Goal: Complete application form: Complete application form

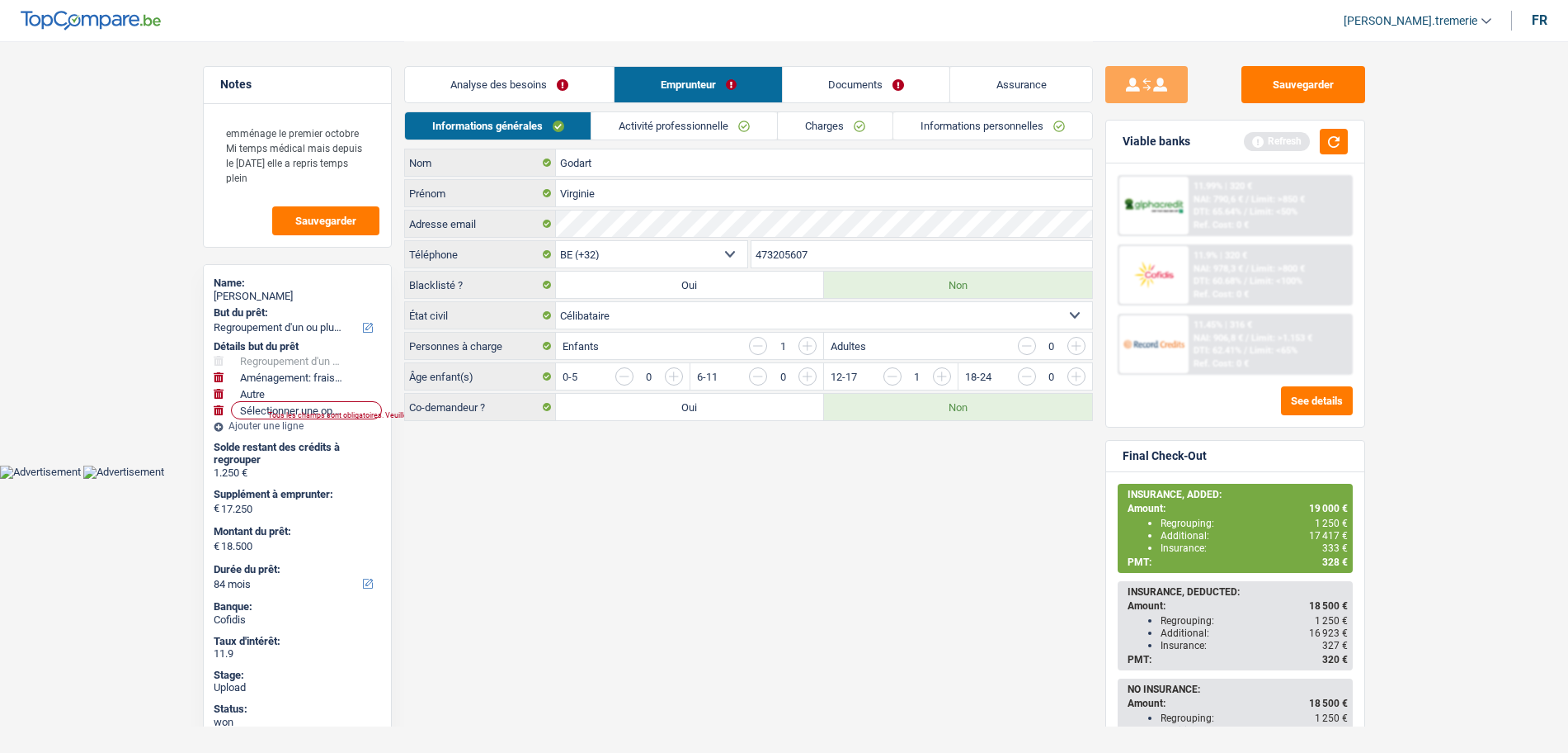
select select "refinancing"
select select "movingOrInstallation"
select select "other"
select select "84"
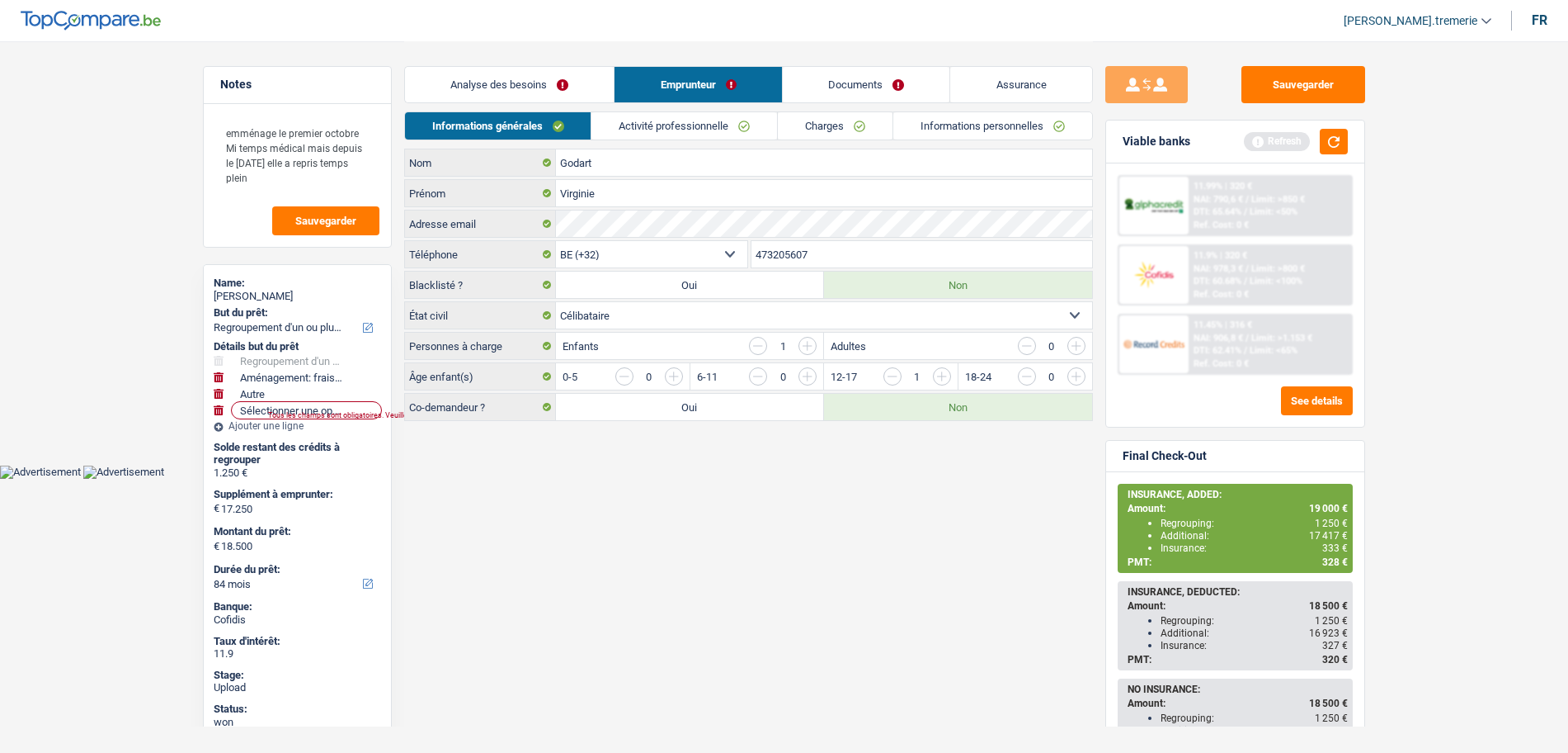
select select "32"
select select "single"
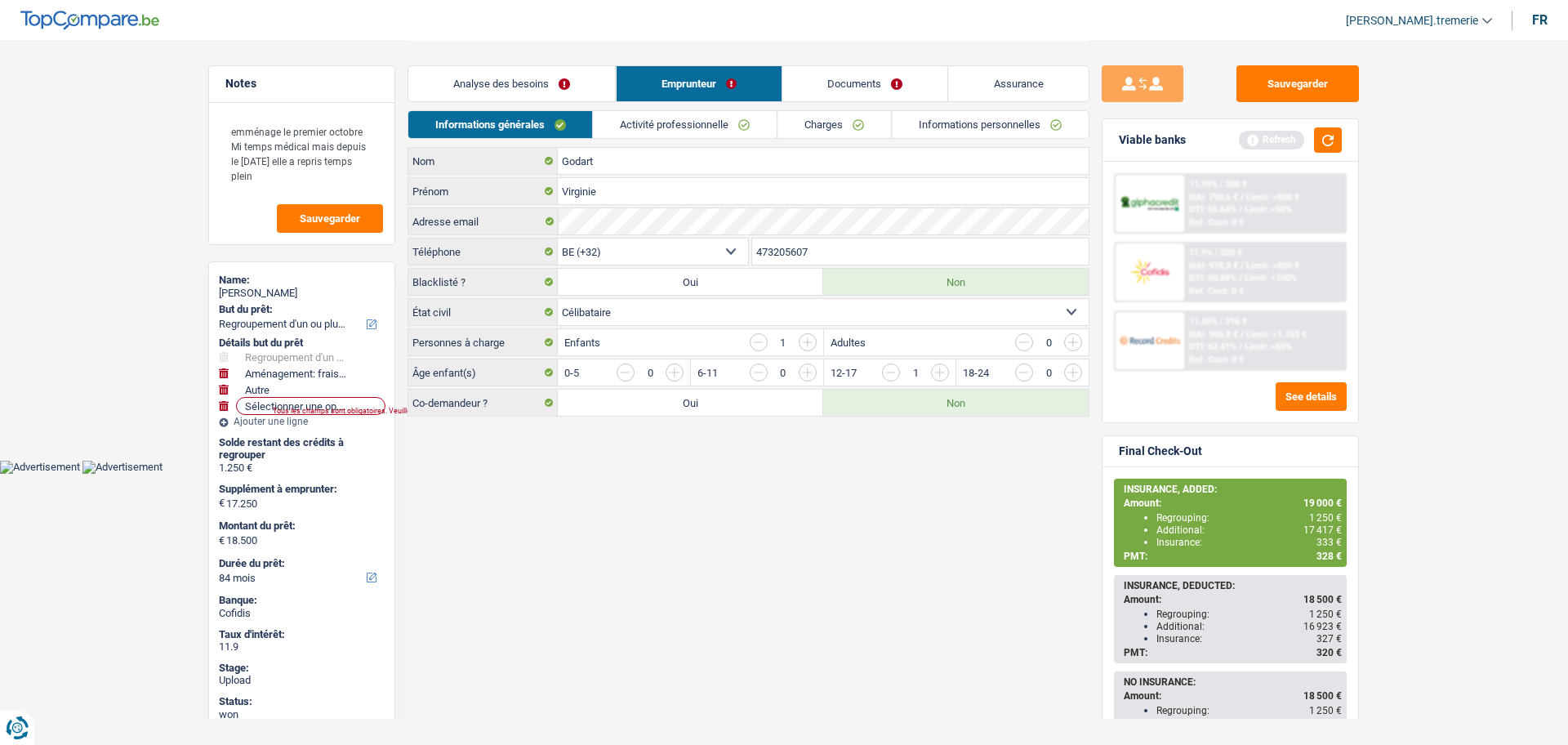
click at [947, 123] on link "Informations personnelles" at bounding box center [990, 124] width 196 height 27
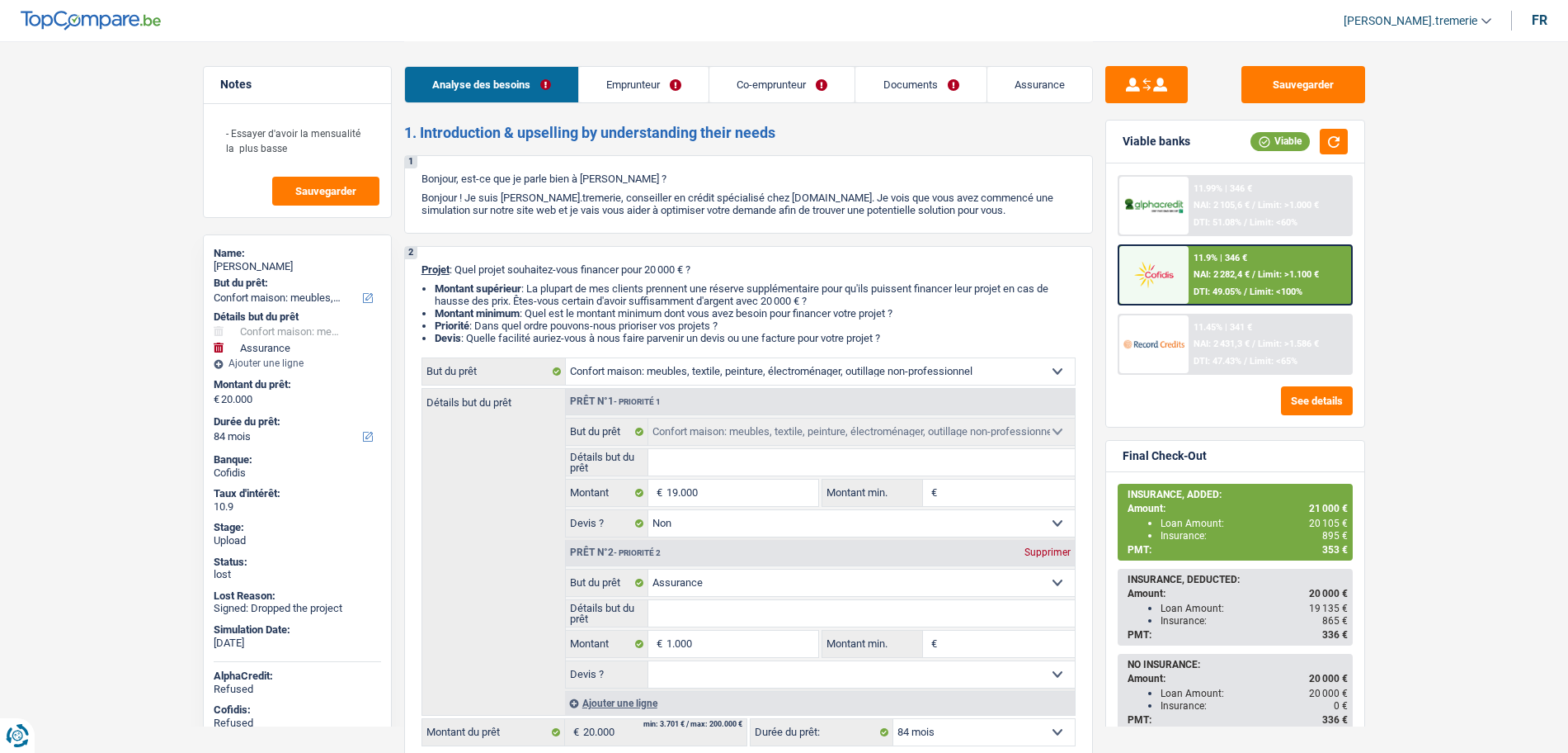
select select "household"
select select "insurance"
select select "84"
select select "household"
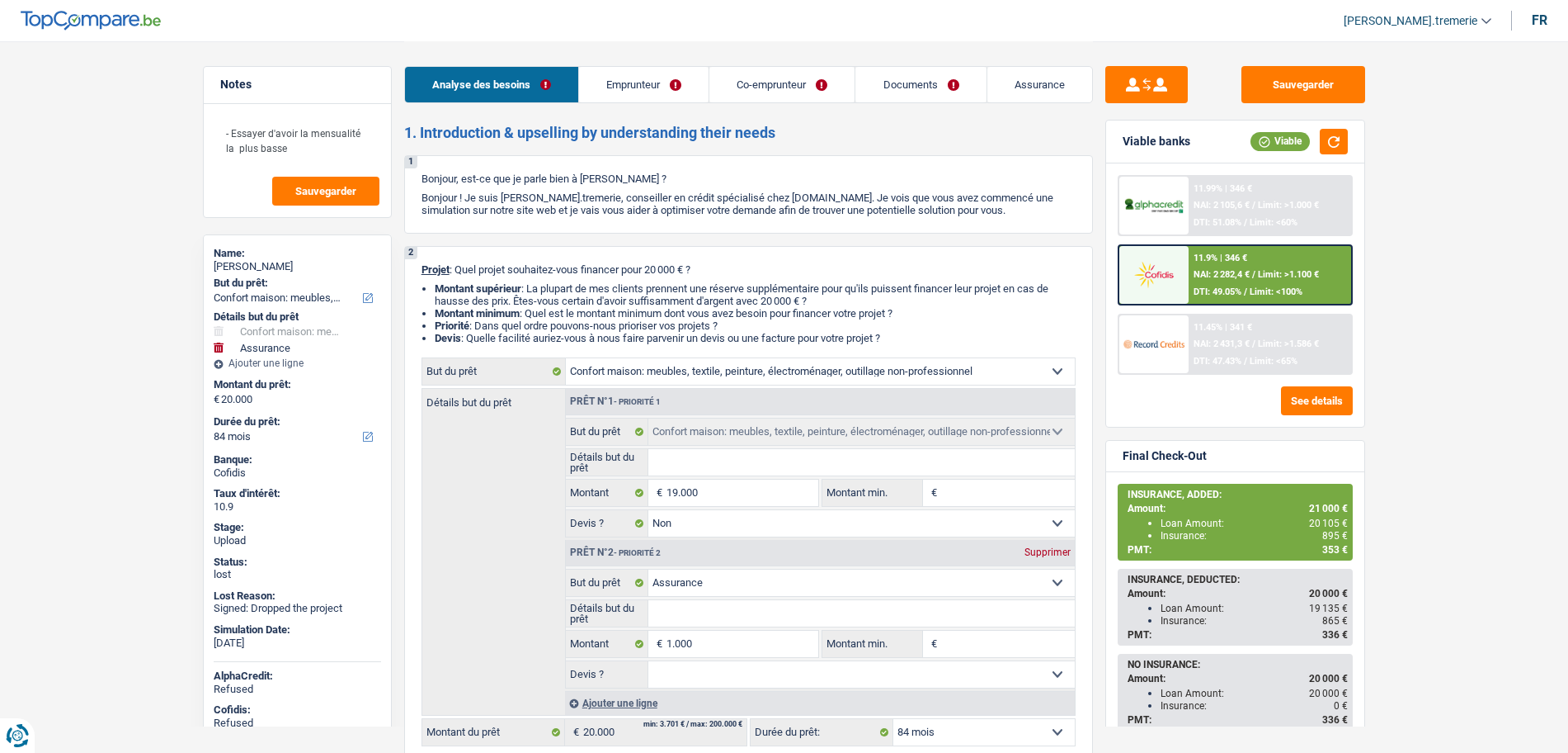
select select "household"
select select "false"
select select "insurance"
select select "84"
select select "publicEmployee"
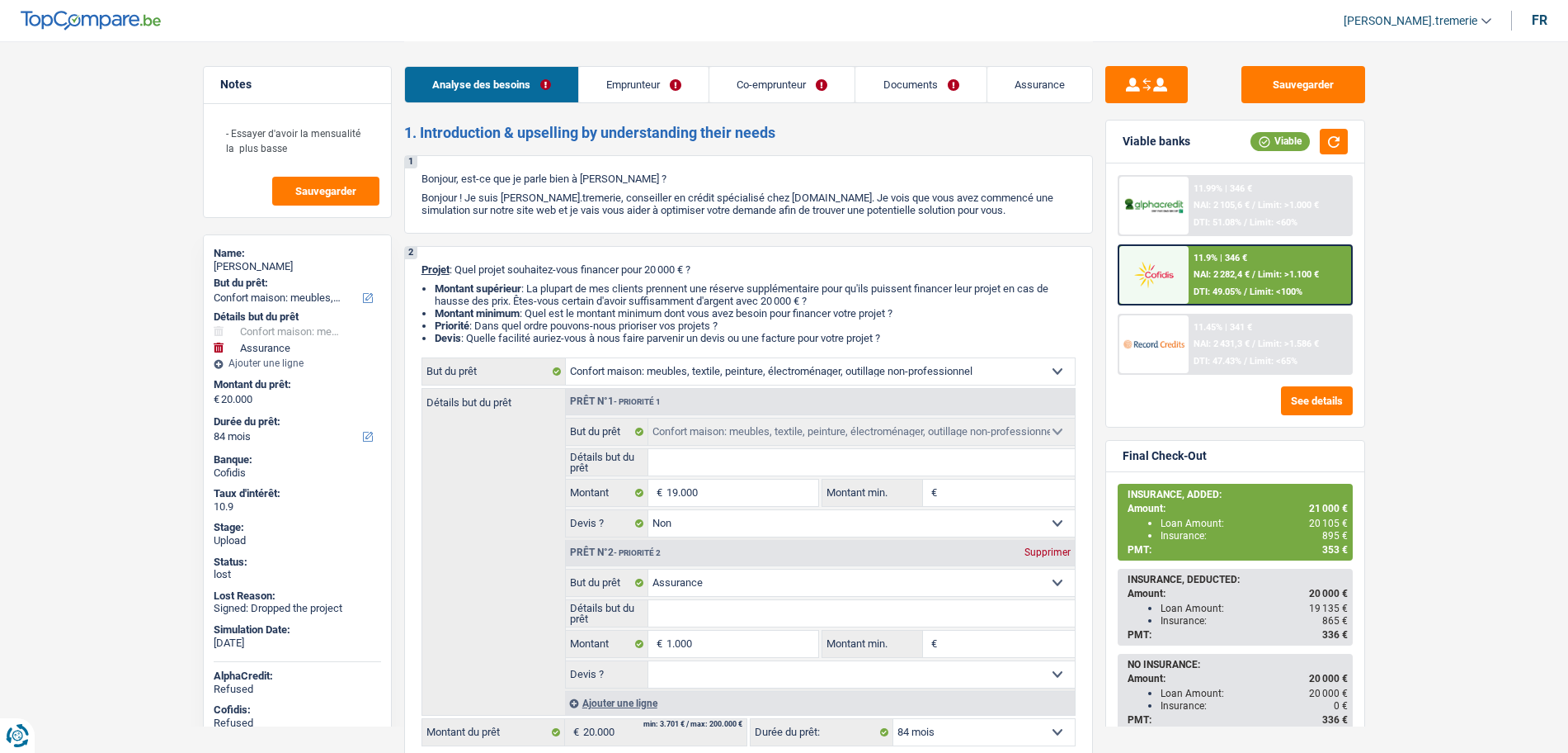
select select "worker"
select select "netSalary"
select select "mealVouchers"
select select "familyAllowances"
select select "netSalary"
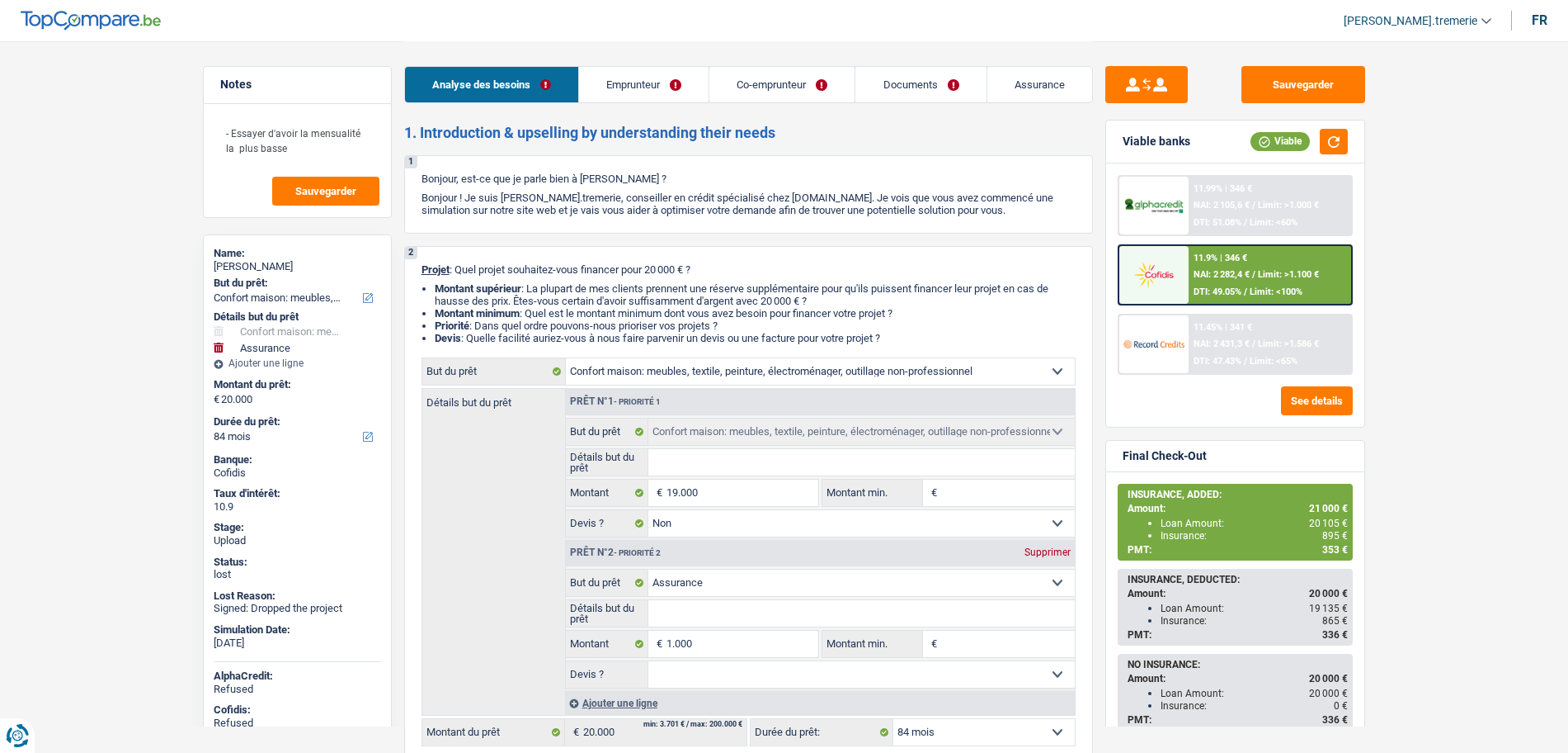
select select "familyAllowances"
select select "rents"
select select "personalLoan"
select select "loanRepayment"
select select "120"
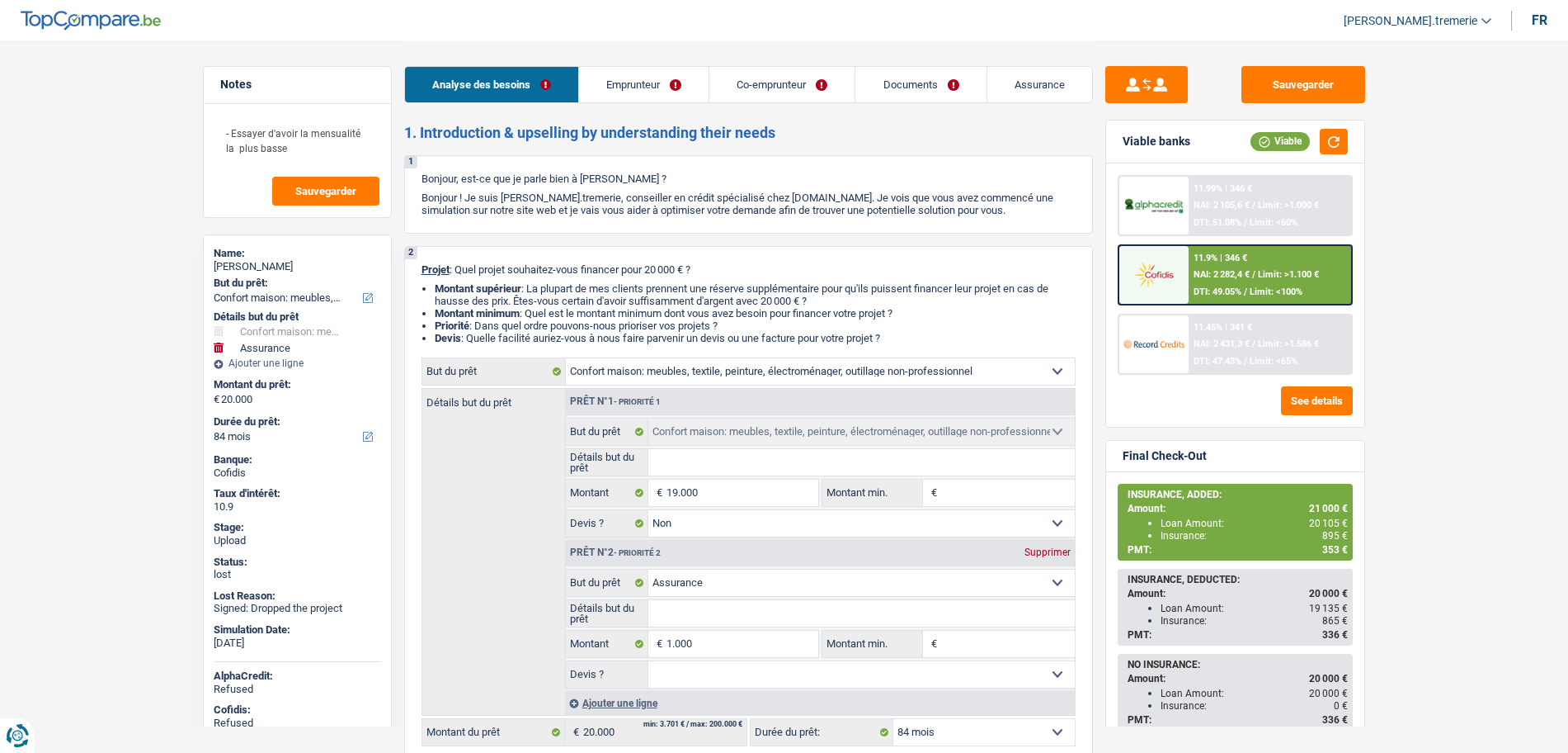
select select "household"
select select "false"
select select "insurance"
select select "84"
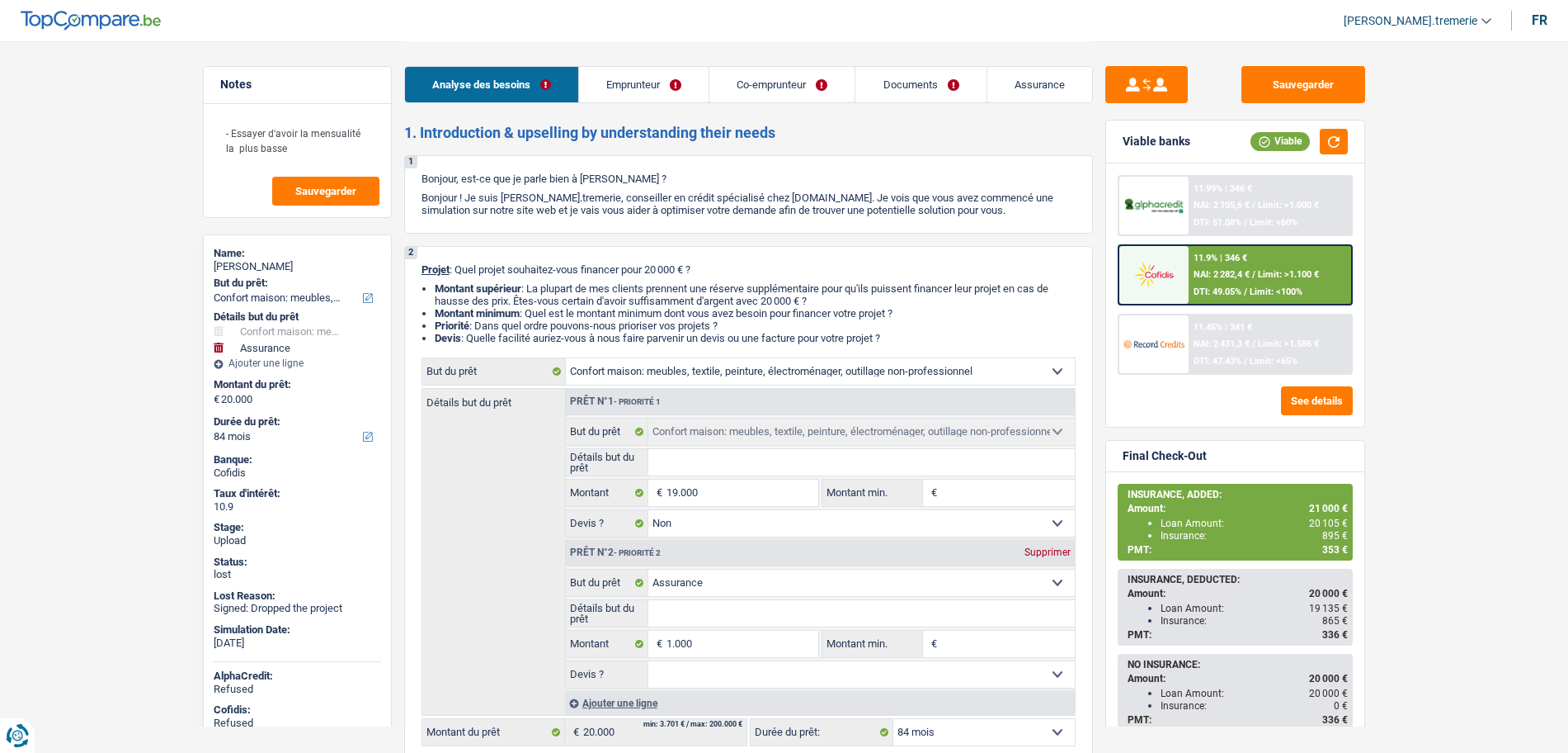
select select "32"
click at [900, 91] on link "Documents" at bounding box center [920, 84] width 130 height 36
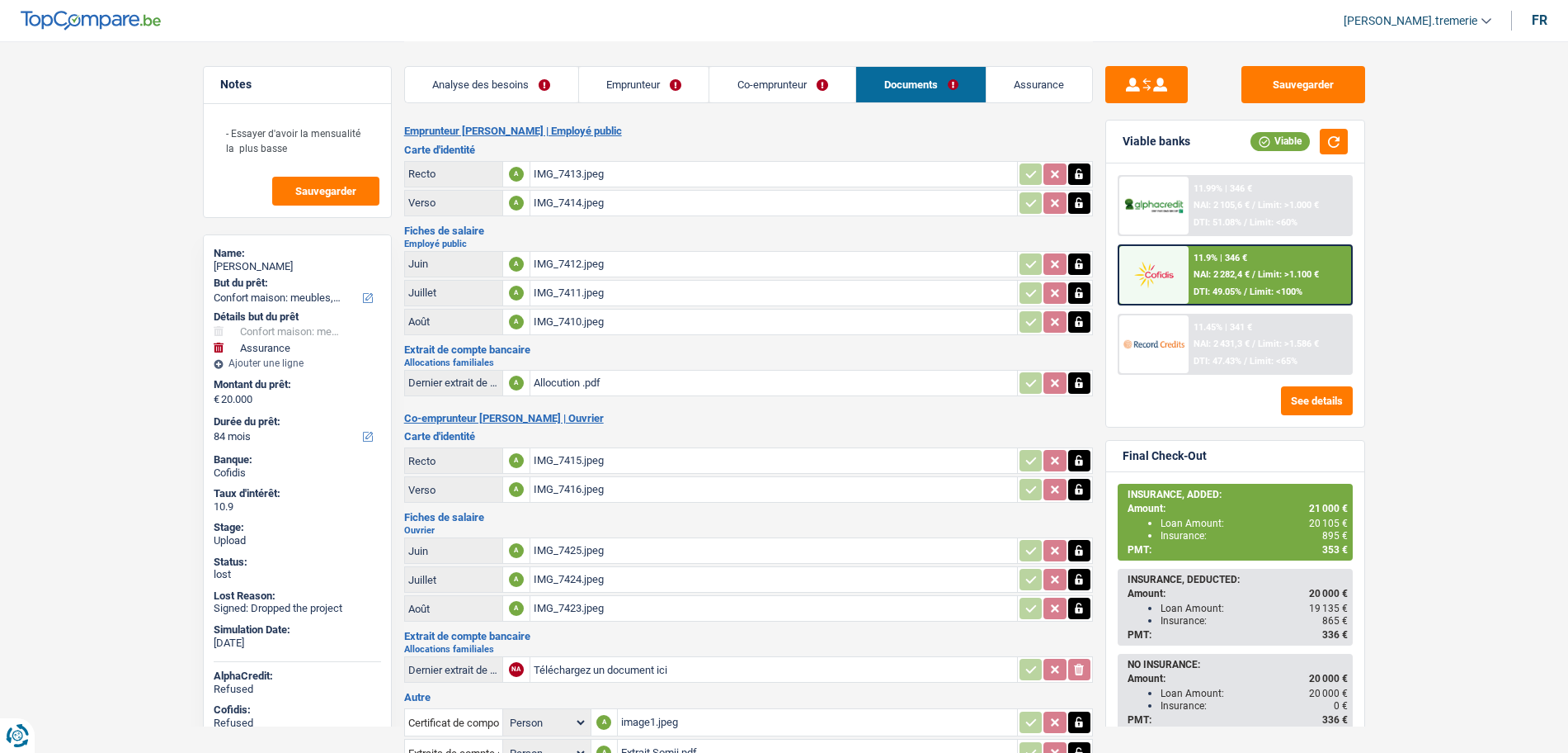
click at [786, 86] on link "Co-emprunteur" at bounding box center [782, 84] width 146 height 36
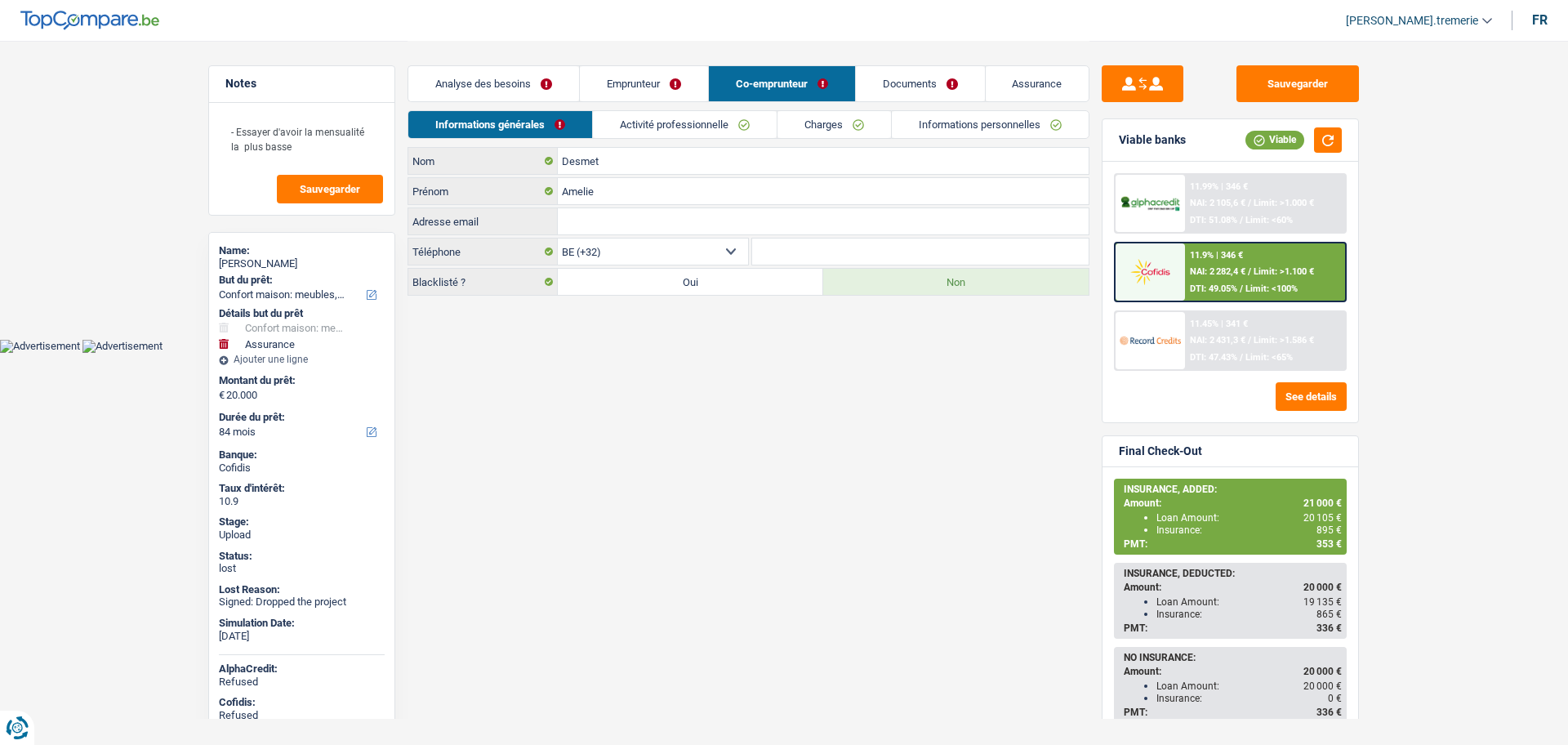
click at [633, 70] on link "Emprunteur" at bounding box center [644, 83] width 128 height 35
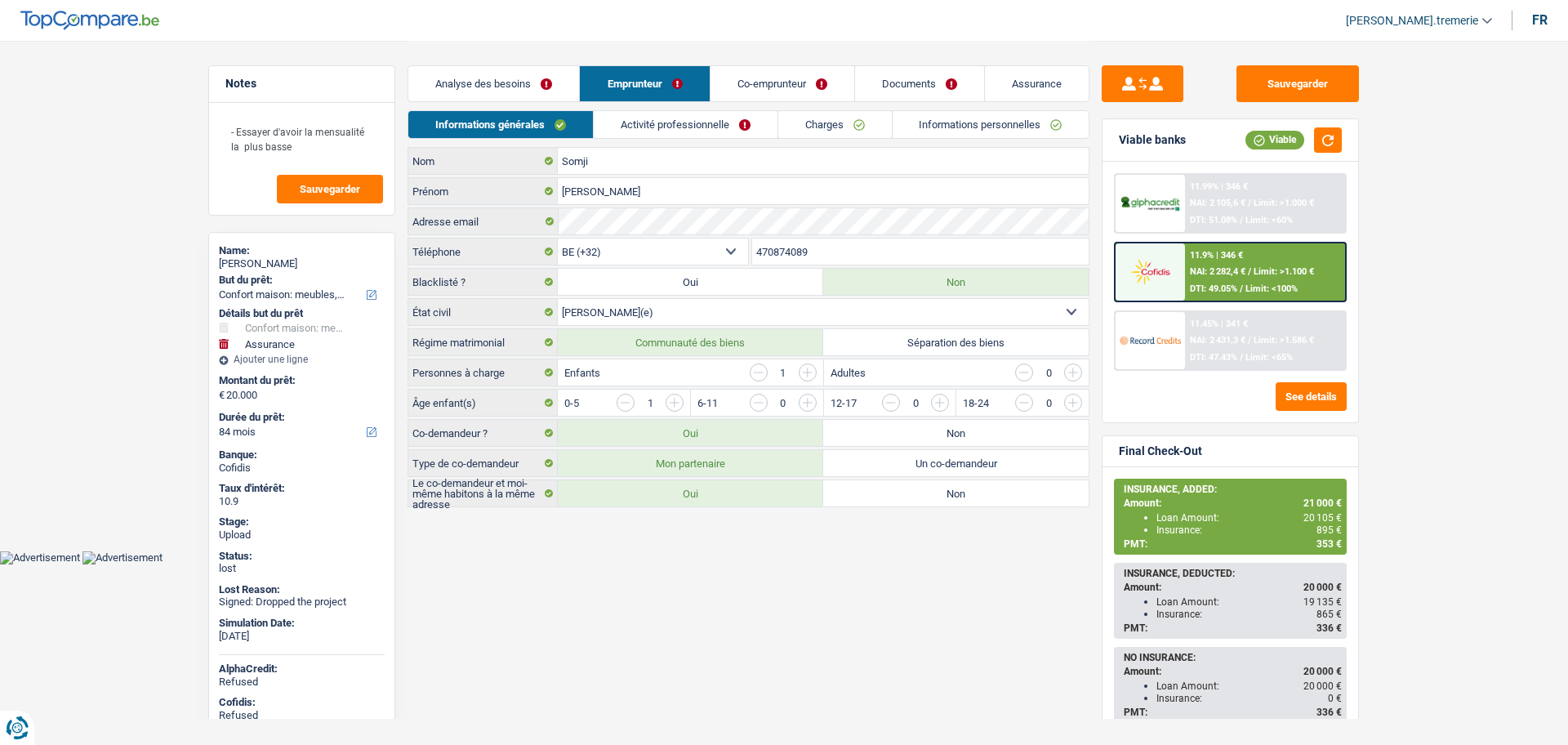
click at [940, 129] on link "Informations personnelles" at bounding box center [990, 124] width 196 height 27
